Goal: Navigation & Orientation: Go to known website

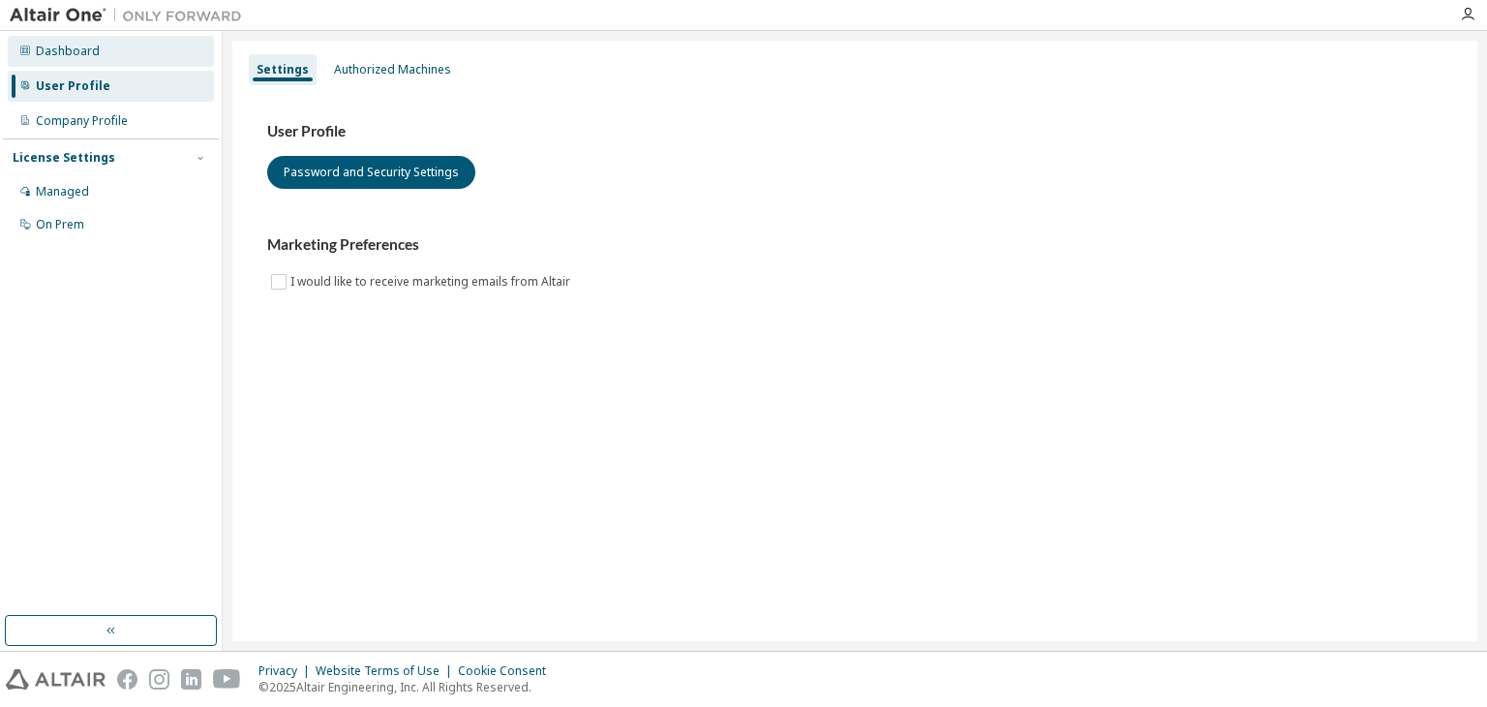
click at [92, 58] on div "Dashboard" at bounding box center [68, 51] width 64 height 15
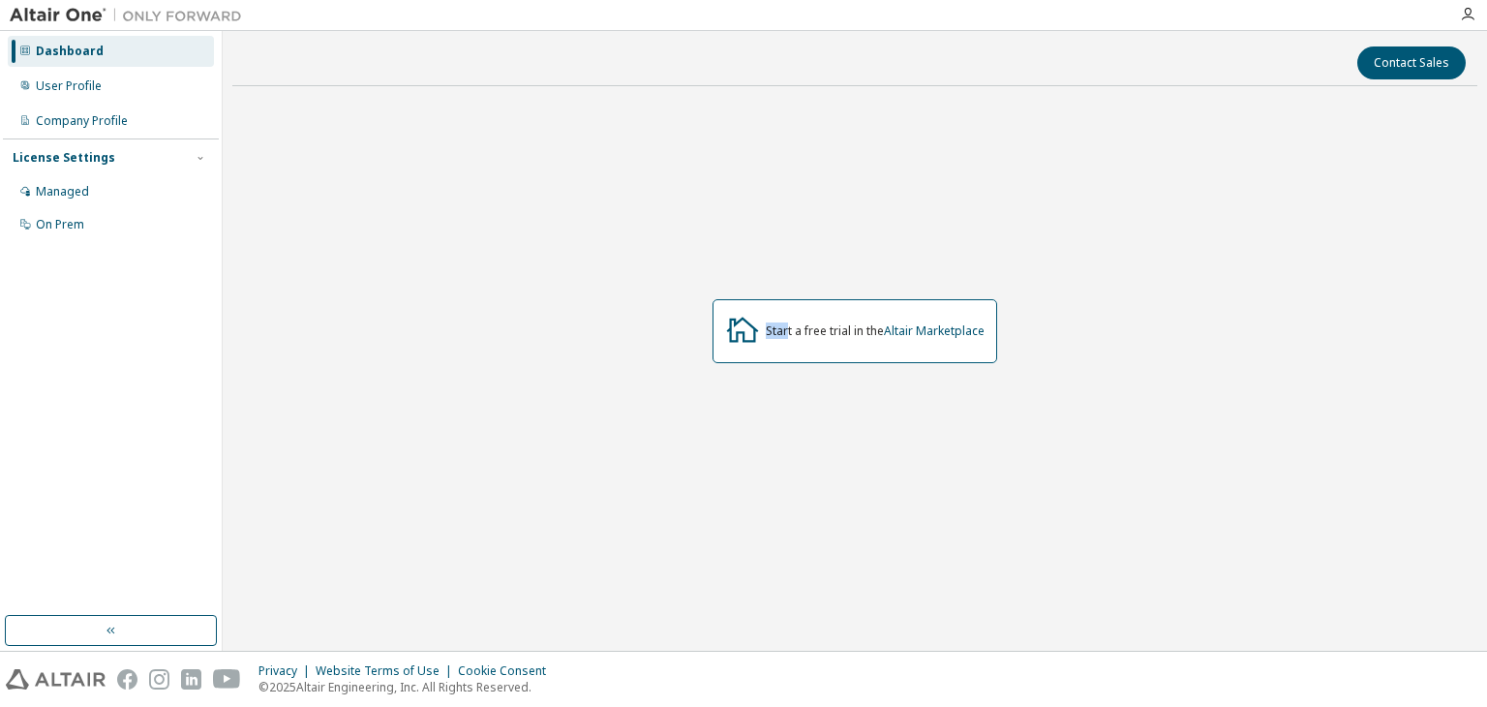
drag, startPoint x: 769, startPoint y: 330, endPoint x: 790, endPoint y: 335, distance: 21.8
click at [786, 335] on div "Start a free trial in the Altair Marketplace" at bounding box center [875, 330] width 219 height 15
click at [898, 328] on link "Altair Marketplace" at bounding box center [934, 330] width 101 height 16
